Goal: Information Seeking & Learning: Learn about a topic

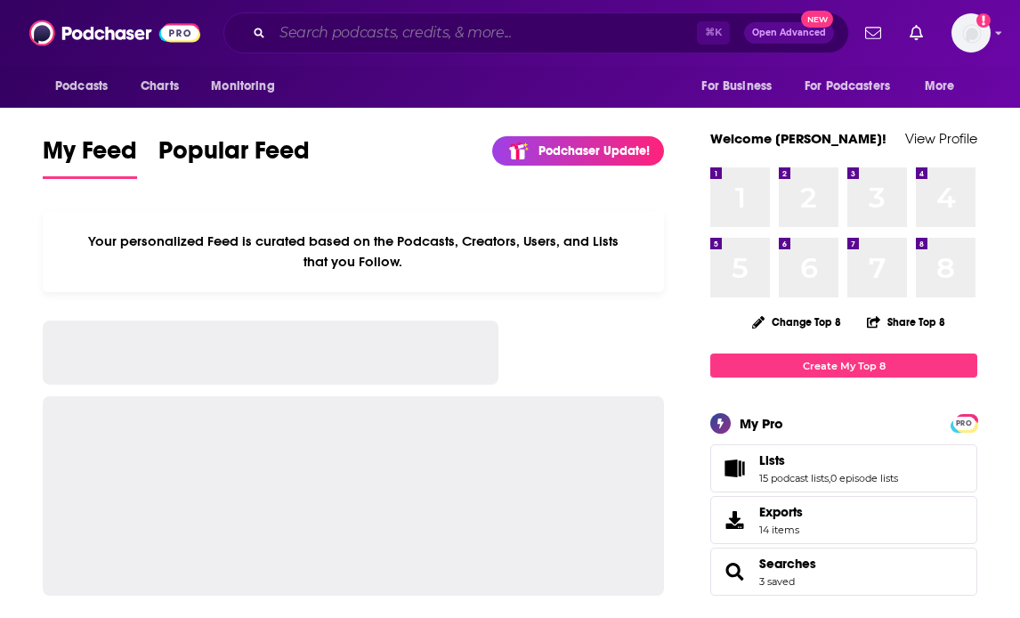
click at [298, 35] on input "Search podcasts, credits, & more..." at bounding box center [484, 33] width 425 height 28
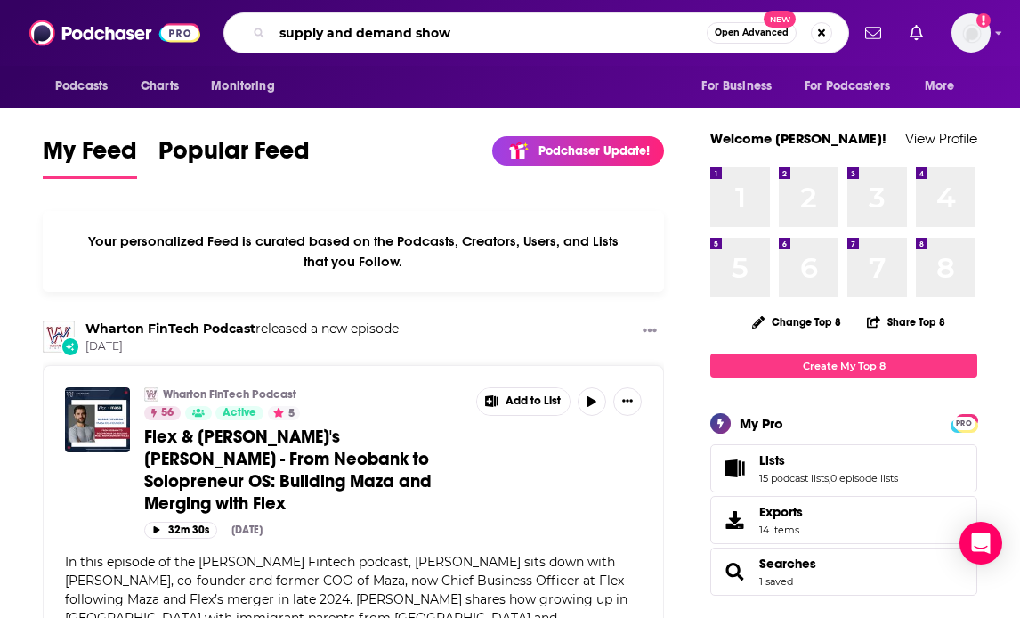
type input "supply and demand show"
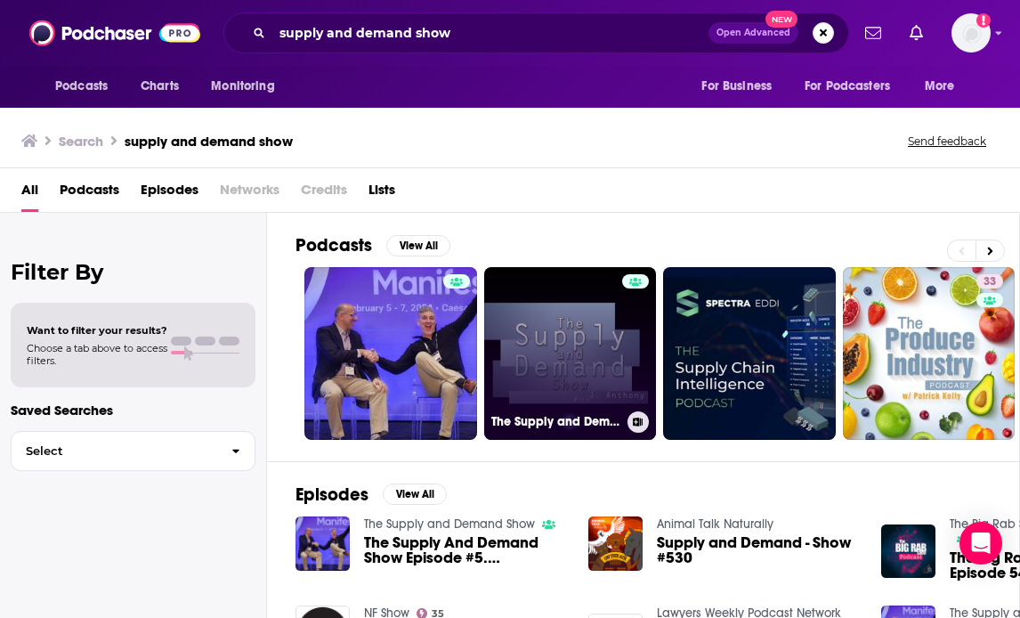
click at [578, 363] on link "The Supply and Demand Show" at bounding box center [570, 353] width 173 height 173
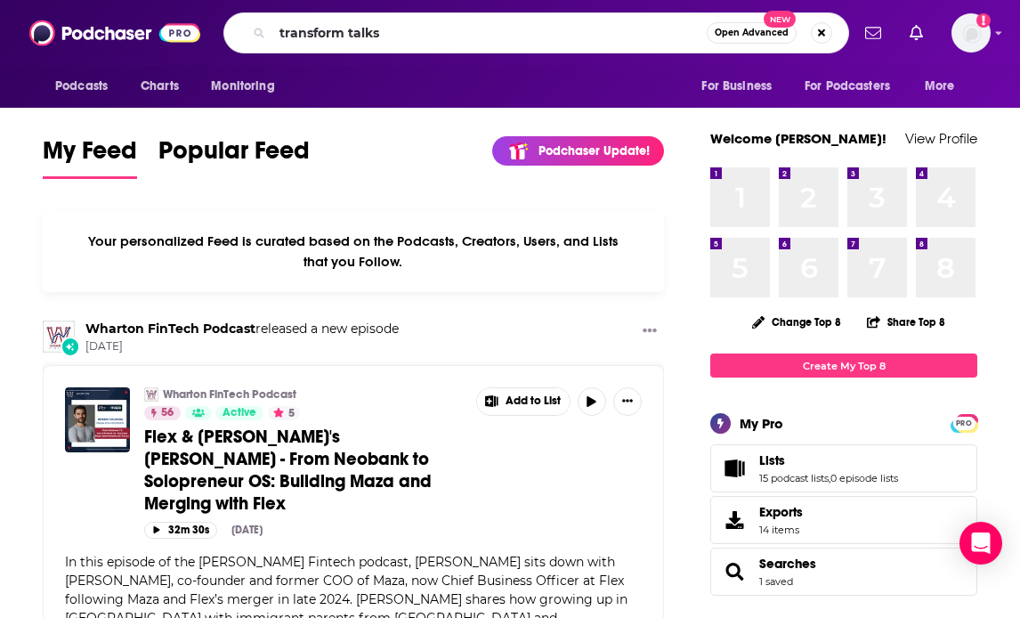
type input "transform talks"
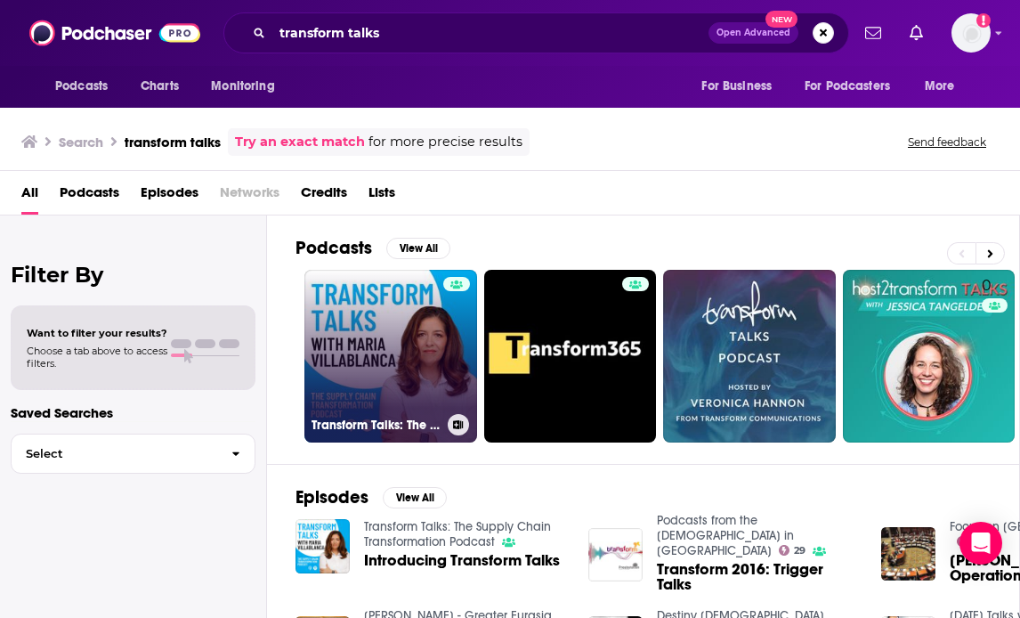
click at [381, 341] on link "Transform Talks: The Supply Chain Transformation Podcast" at bounding box center [390, 356] width 173 height 173
